Goal: Check status: Check status

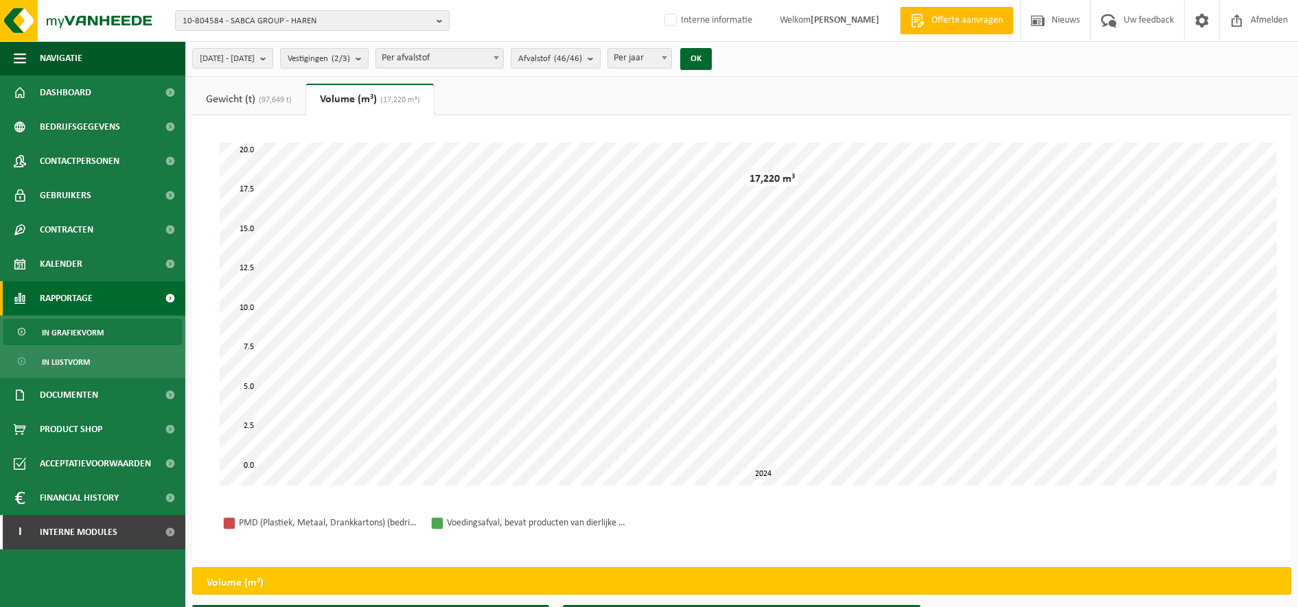
select select "3"
click at [266, 21] on span "10-804584 - SABCA GROUP - HAREN" at bounding box center [307, 21] width 248 height 21
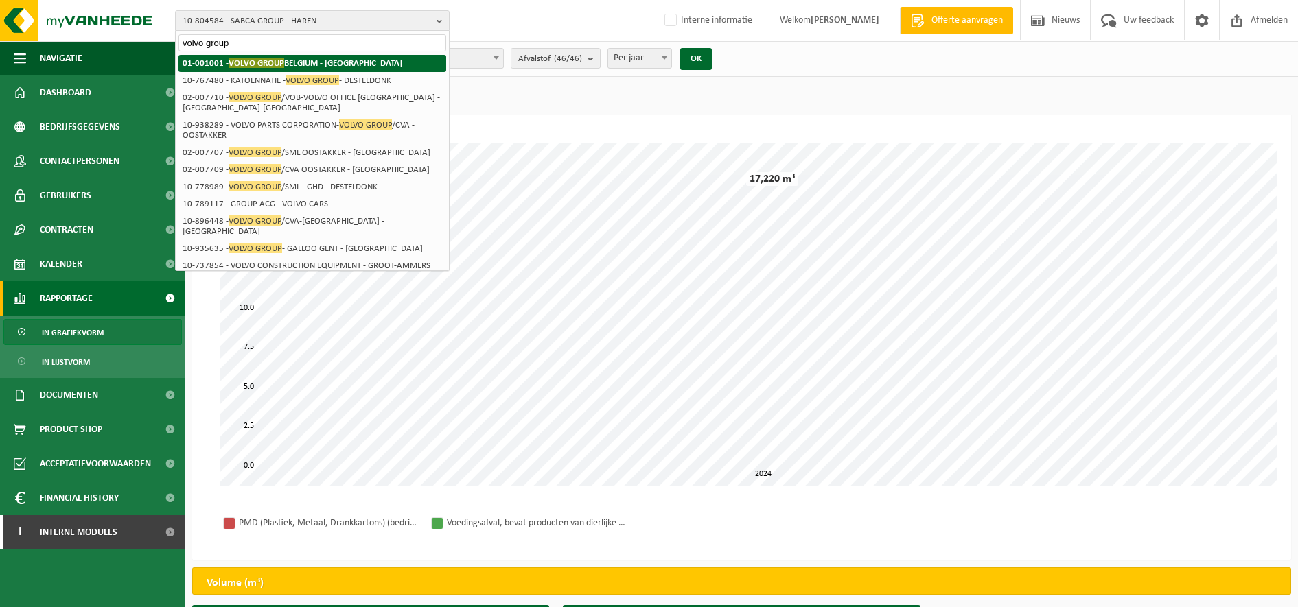
type input "volvo group"
click at [268, 71] on li "01-001001 - VOLVO GROUP BELGIUM - OOSTAKKER" at bounding box center [312, 63] width 268 height 17
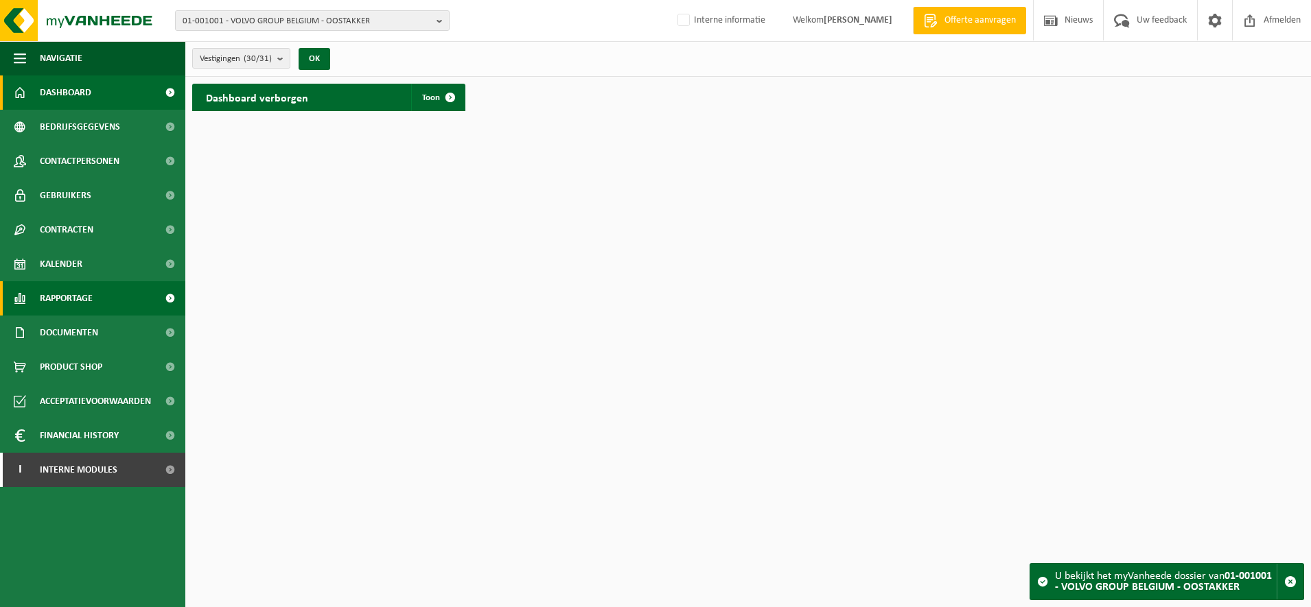
click at [79, 305] on span "Rapportage" at bounding box center [66, 298] width 53 height 34
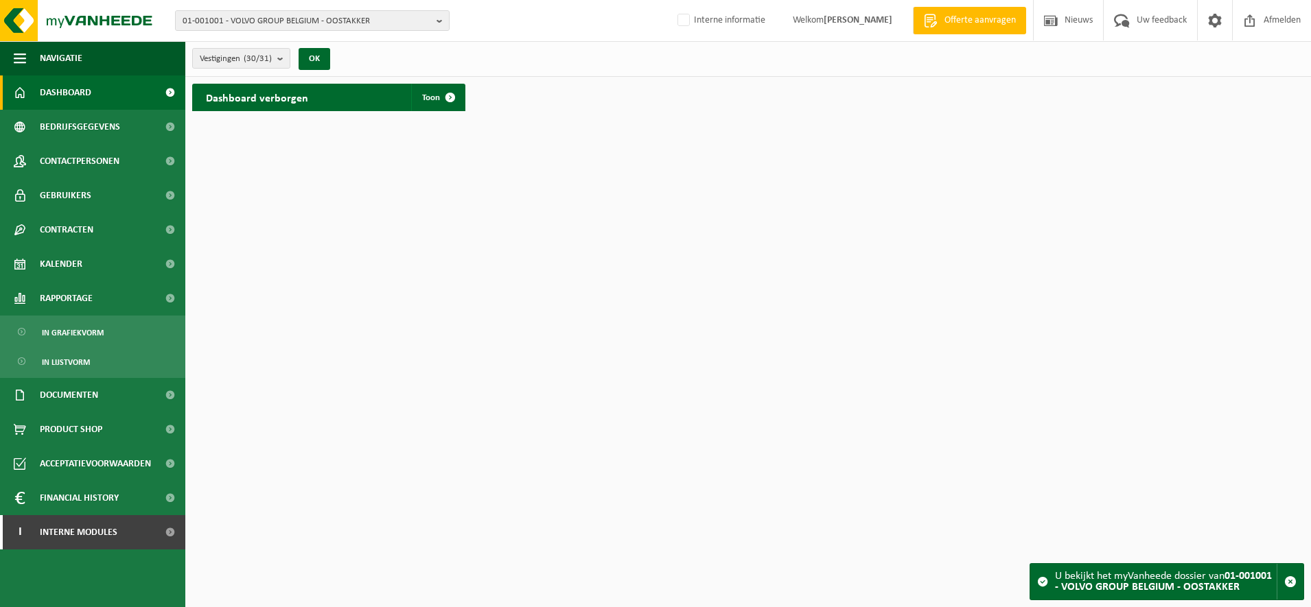
click at [91, 347] on ul "In grafiekvorm In lijstvorm" at bounding box center [92, 347] width 185 height 62
click at [88, 334] on span "In grafiekvorm" at bounding box center [73, 333] width 62 height 26
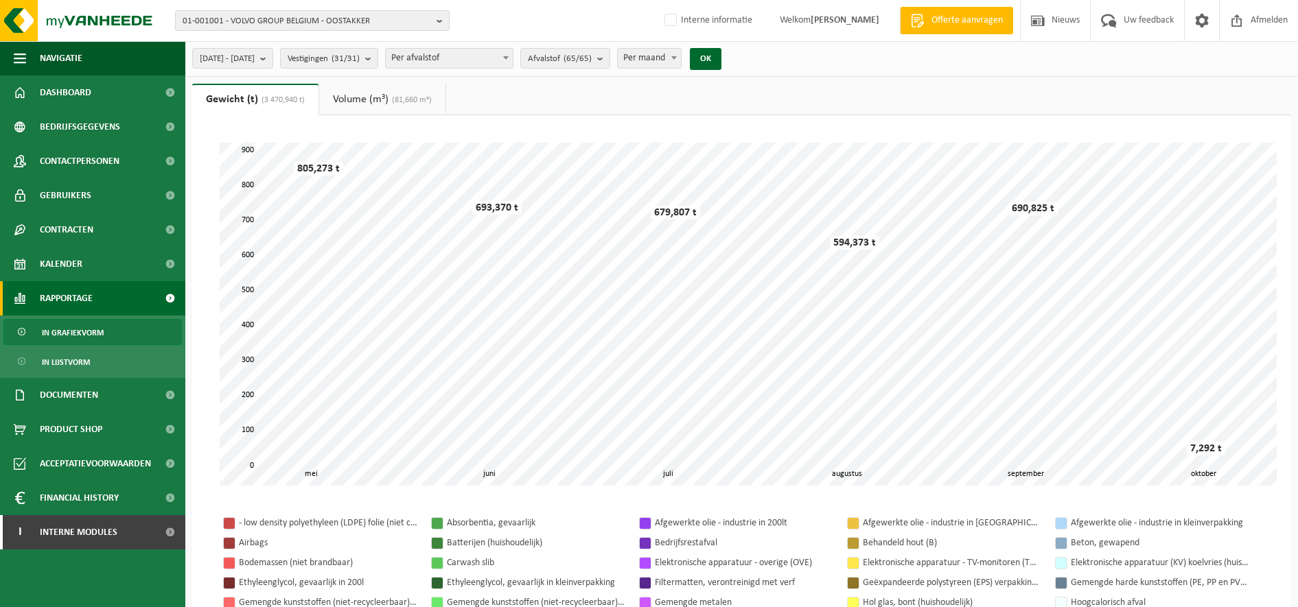
click at [681, 56] on span "Per maand" at bounding box center [649, 58] width 63 height 19
select select "3"
click at [721, 59] on button "OK" at bounding box center [706, 59] width 32 height 22
click at [255, 55] on span "[DATE] - [DATE]" at bounding box center [227, 59] width 55 height 21
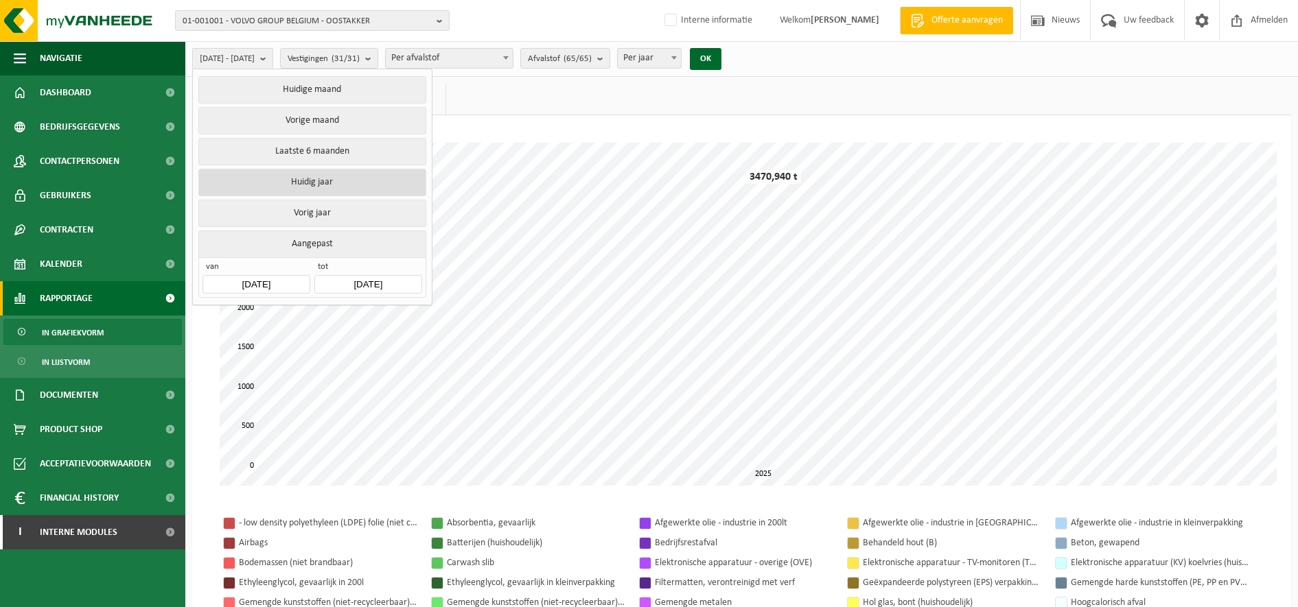
click at [311, 176] on button "Huidig jaar" at bounding box center [311, 182] width 227 height 27
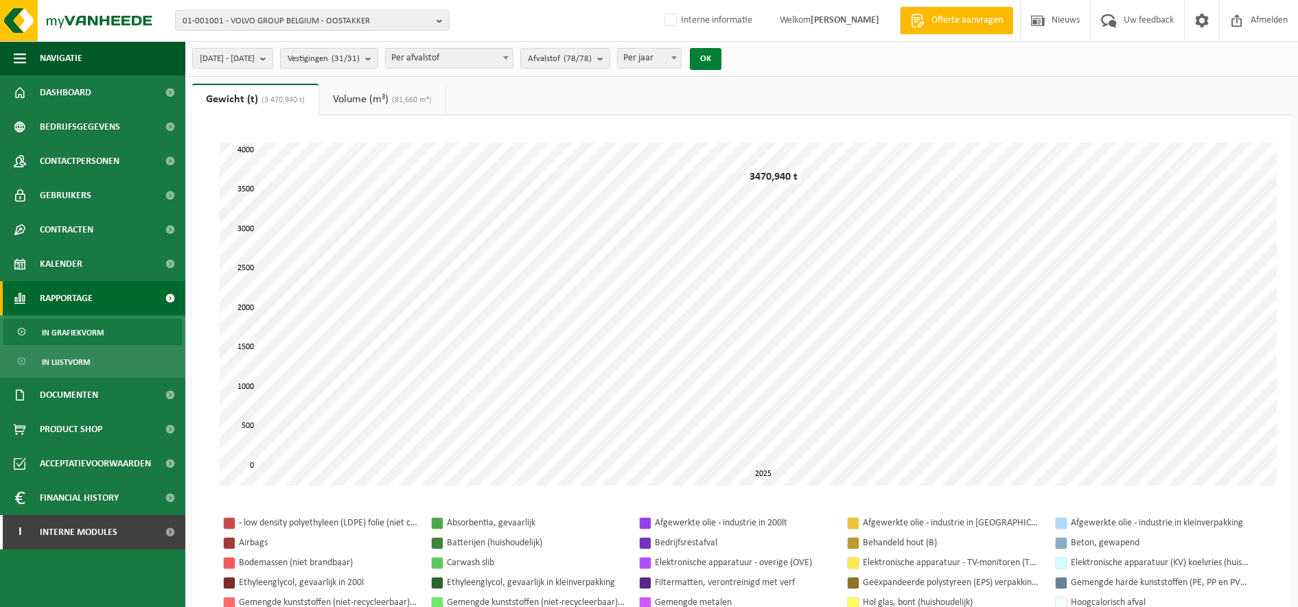
click at [721, 58] on button "OK" at bounding box center [706, 59] width 32 height 22
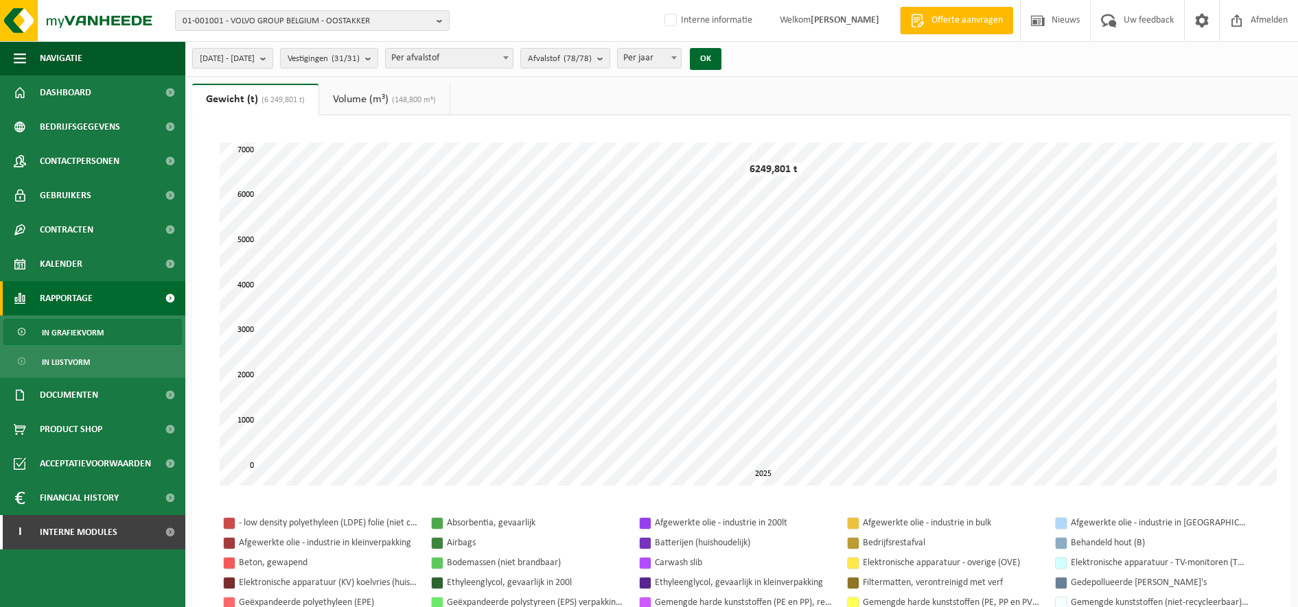
click at [273, 52] on button "[DATE] - [DATE]" at bounding box center [232, 58] width 81 height 21
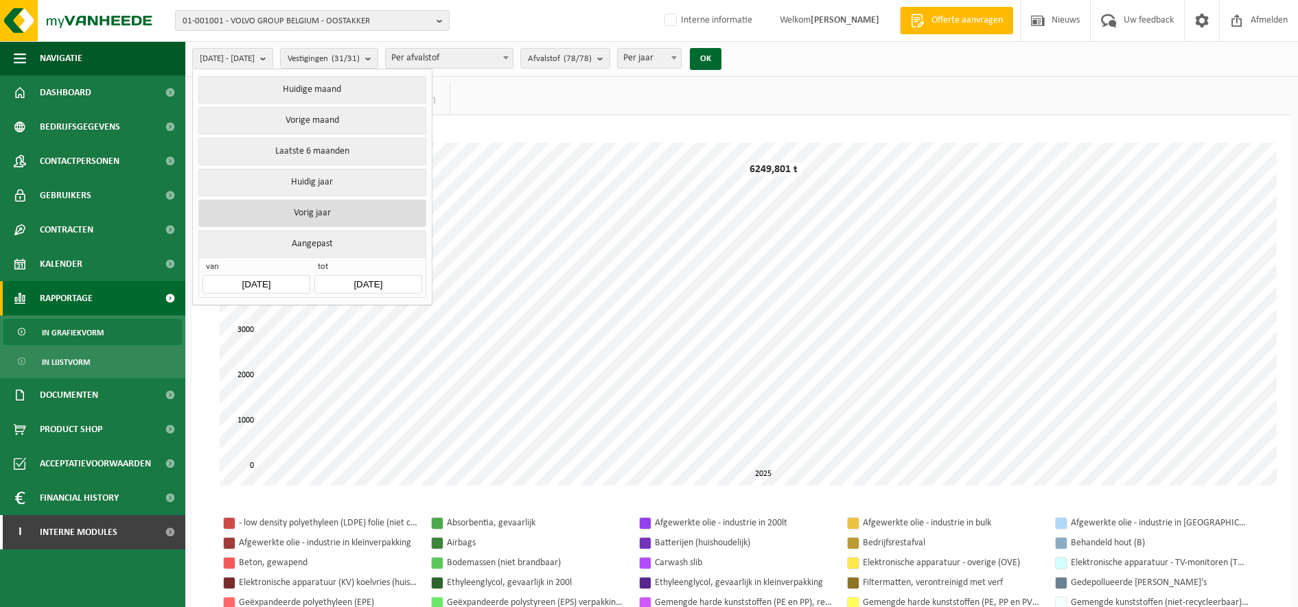
click at [314, 217] on button "Vorig jaar" at bounding box center [311, 213] width 227 height 27
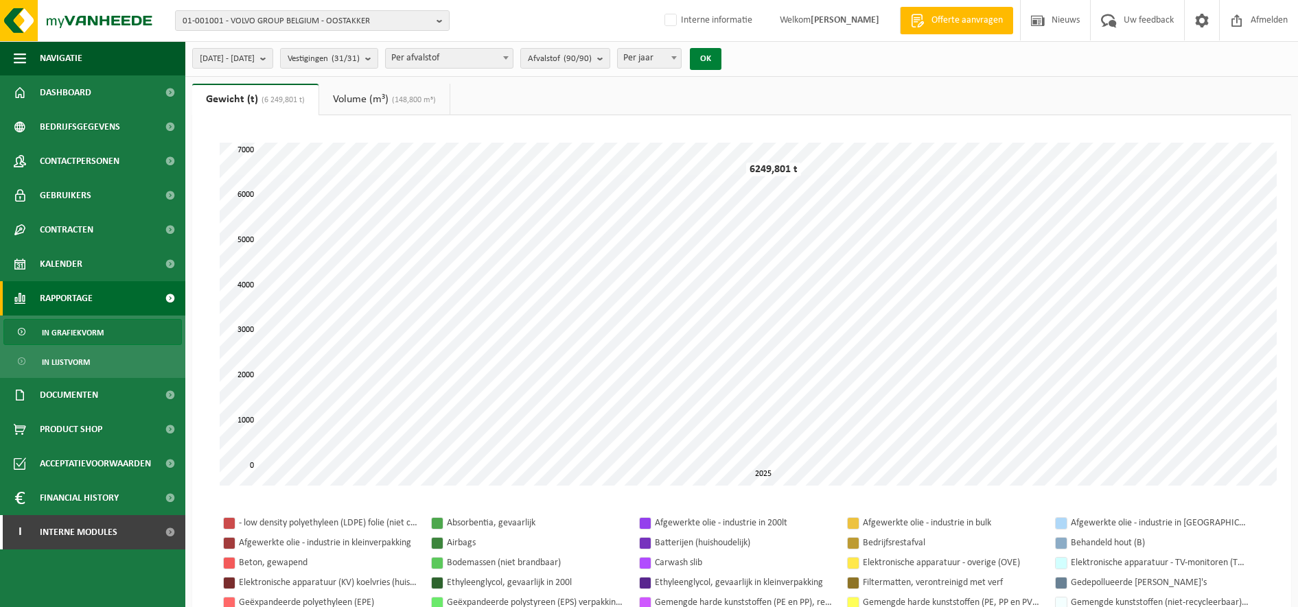
click at [721, 55] on button "OK" at bounding box center [706, 59] width 32 height 22
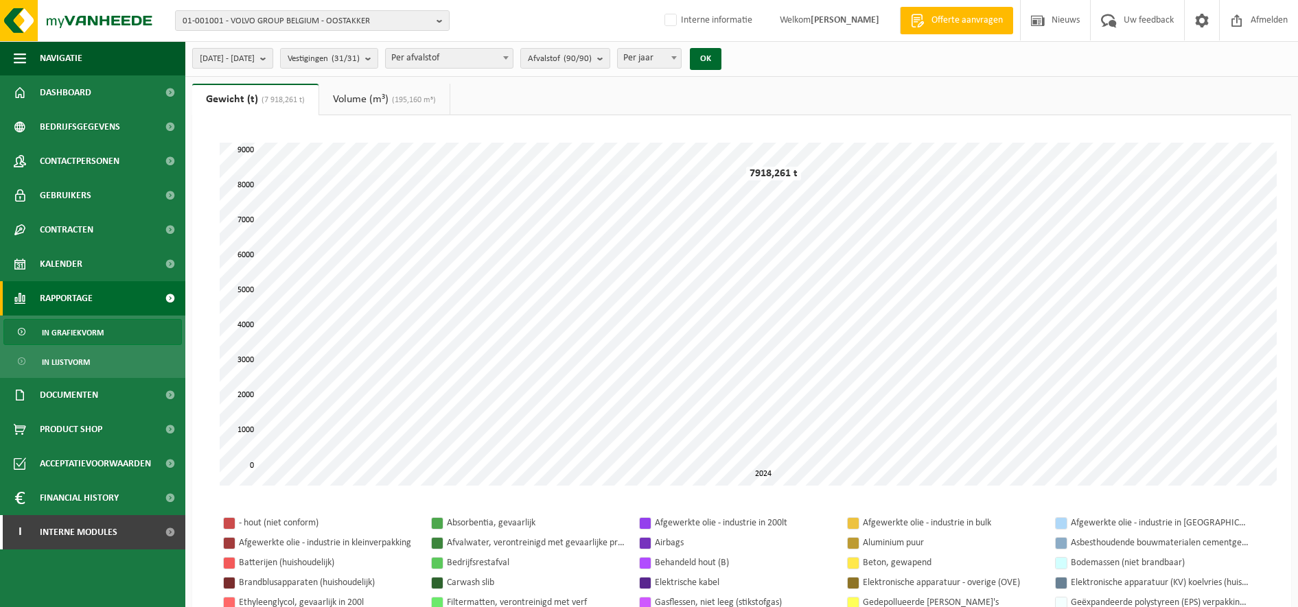
click at [272, 58] on b "submit" at bounding box center [266, 58] width 12 height 19
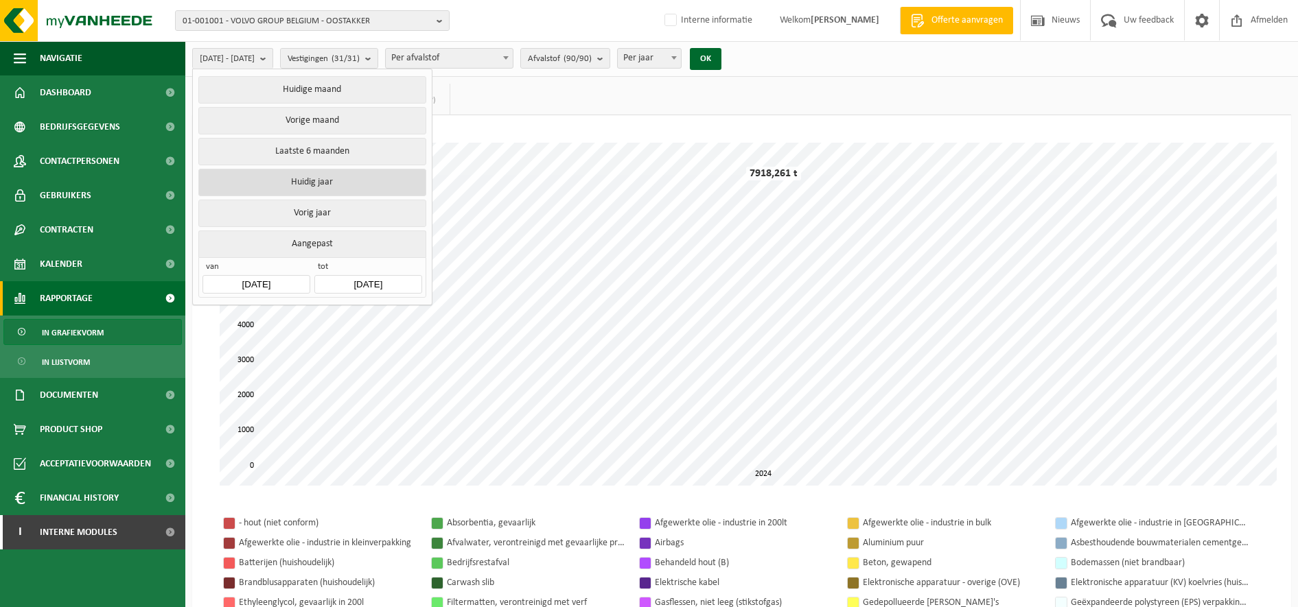
click at [312, 184] on button "Huidig jaar" at bounding box center [311, 182] width 227 height 27
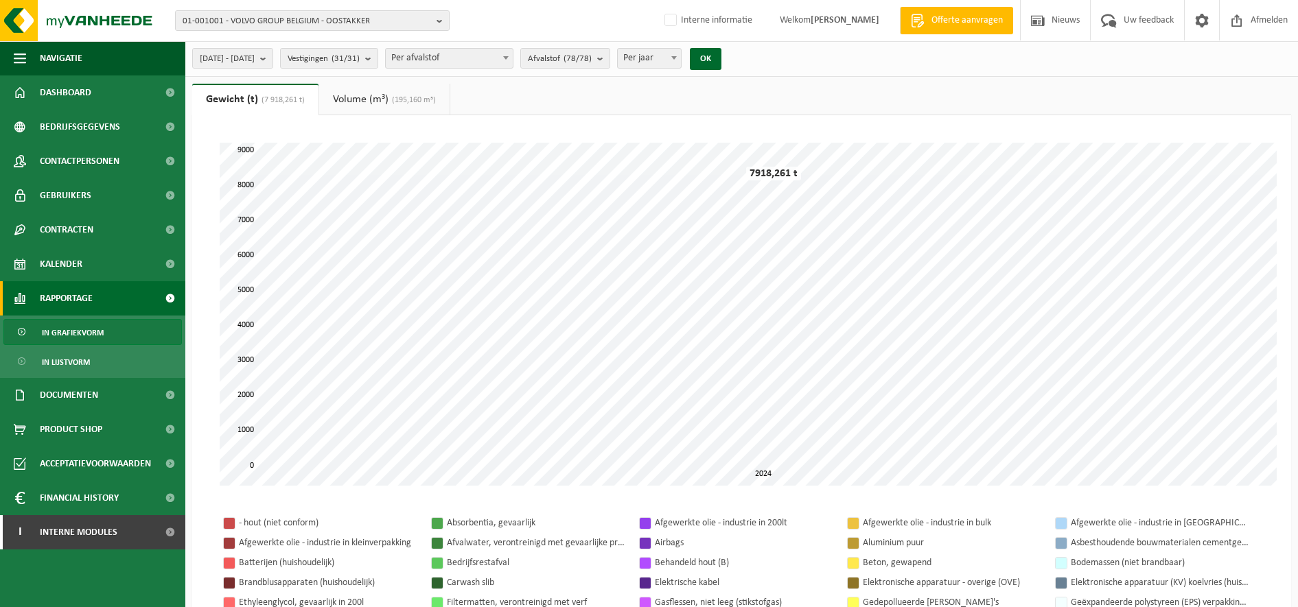
click at [736, 72] on div "[DATE] - [DATE] Huidige maand Vorige maand Laatste 6 maanden Huidig jaar Vorig …" at bounding box center [460, 59] width 551 height 30
click at [721, 60] on button "OK" at bounding box center [706, 59] width 32 height 22
